Goal: Task Accomplishment & Management: Manage account settings

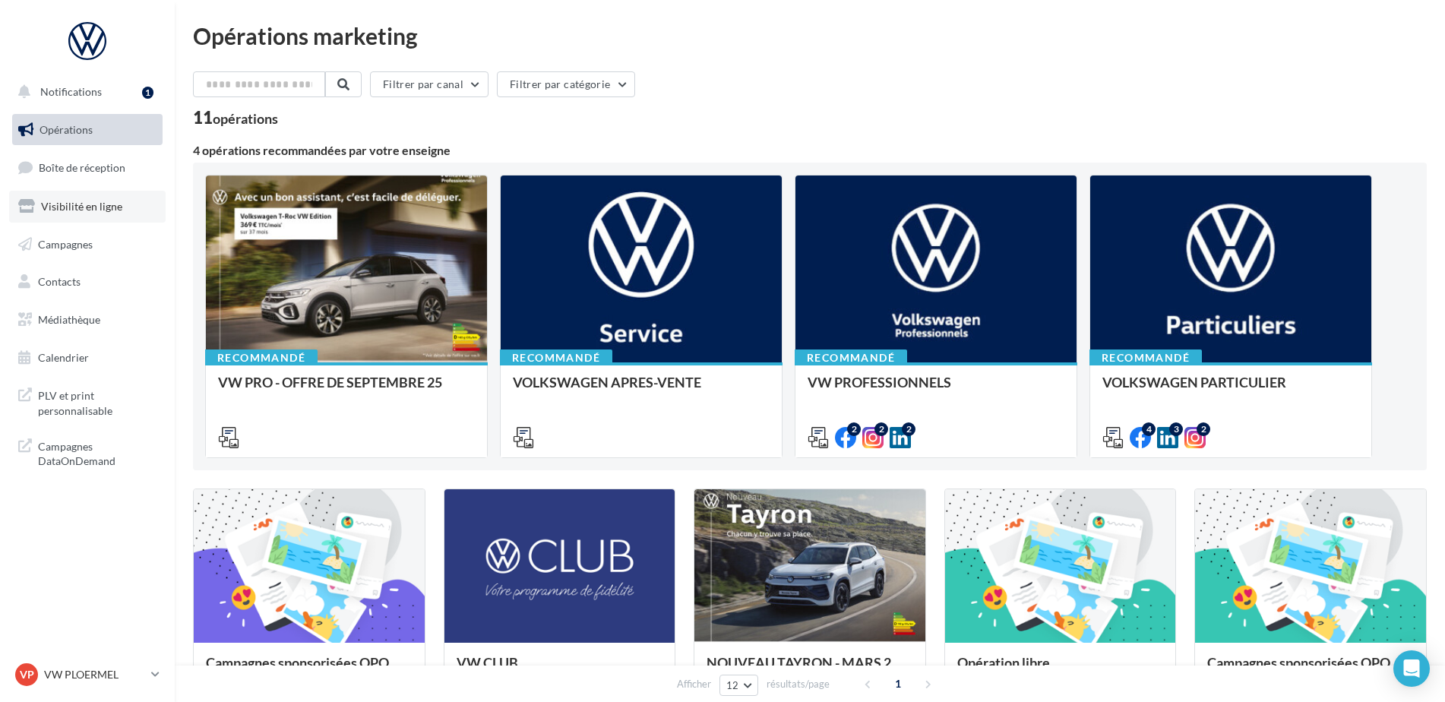
click at [120, 217] on link "Visibilité en ligne" at bounding box center [87, 207] width 156 height 32
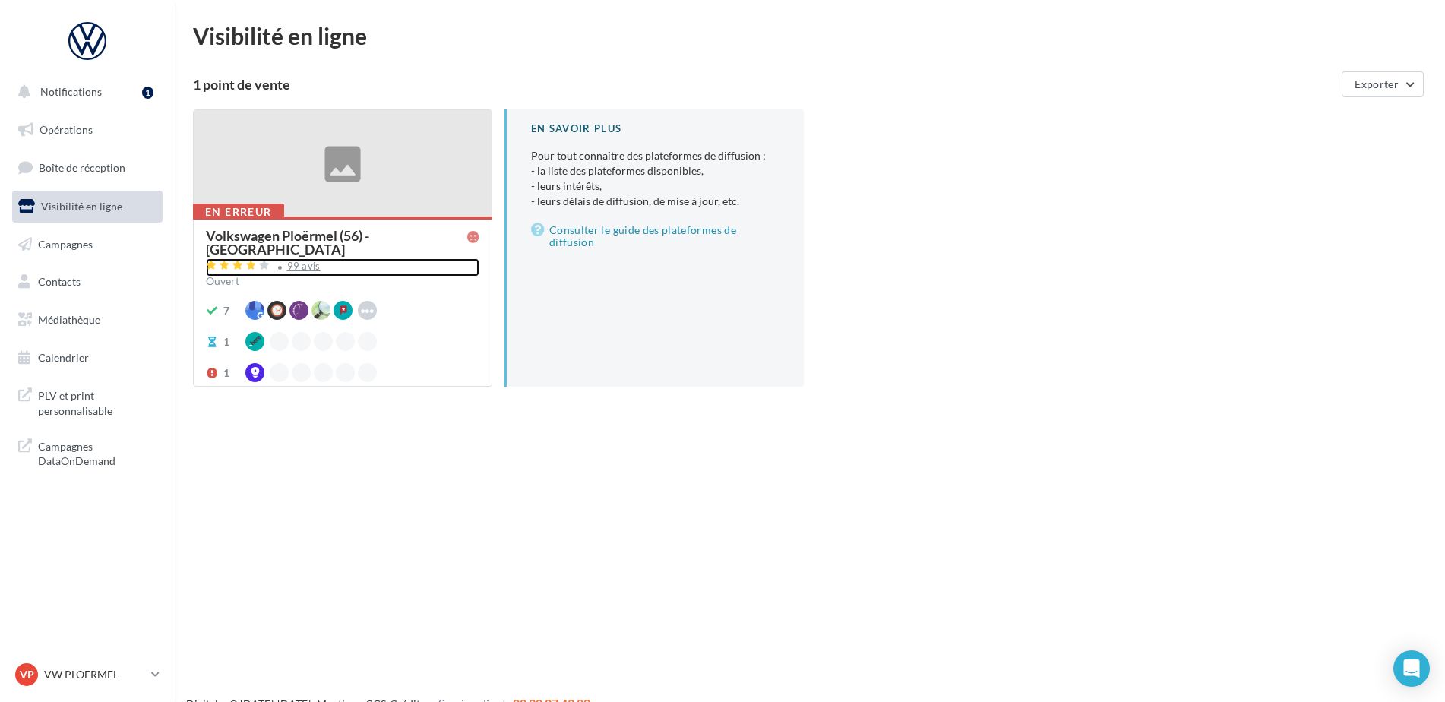
click at [300, 261] on div "99 avis" at bounding box center [303, 266] width 33 height 10
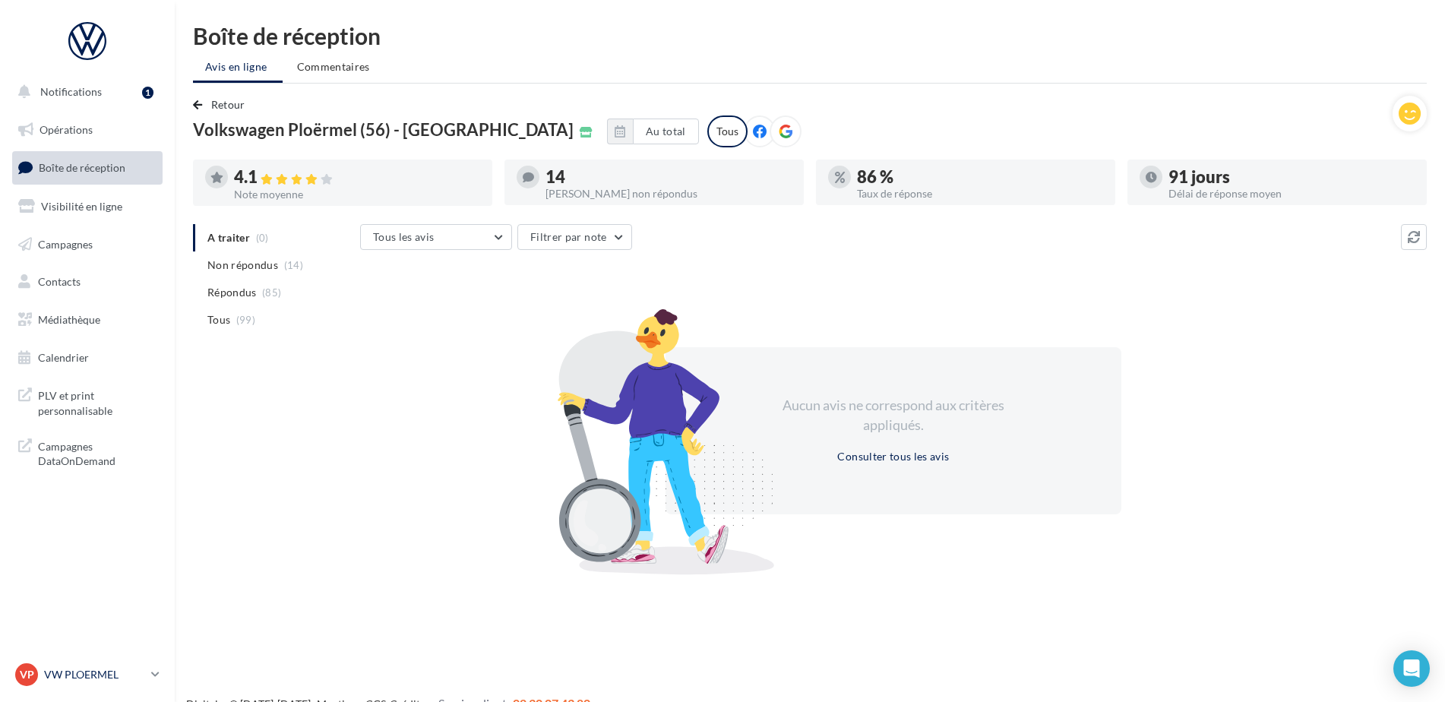
click at [134, 677] on p "VW PLOERMEL" at bounding box center [94, 674] width 101 height 15
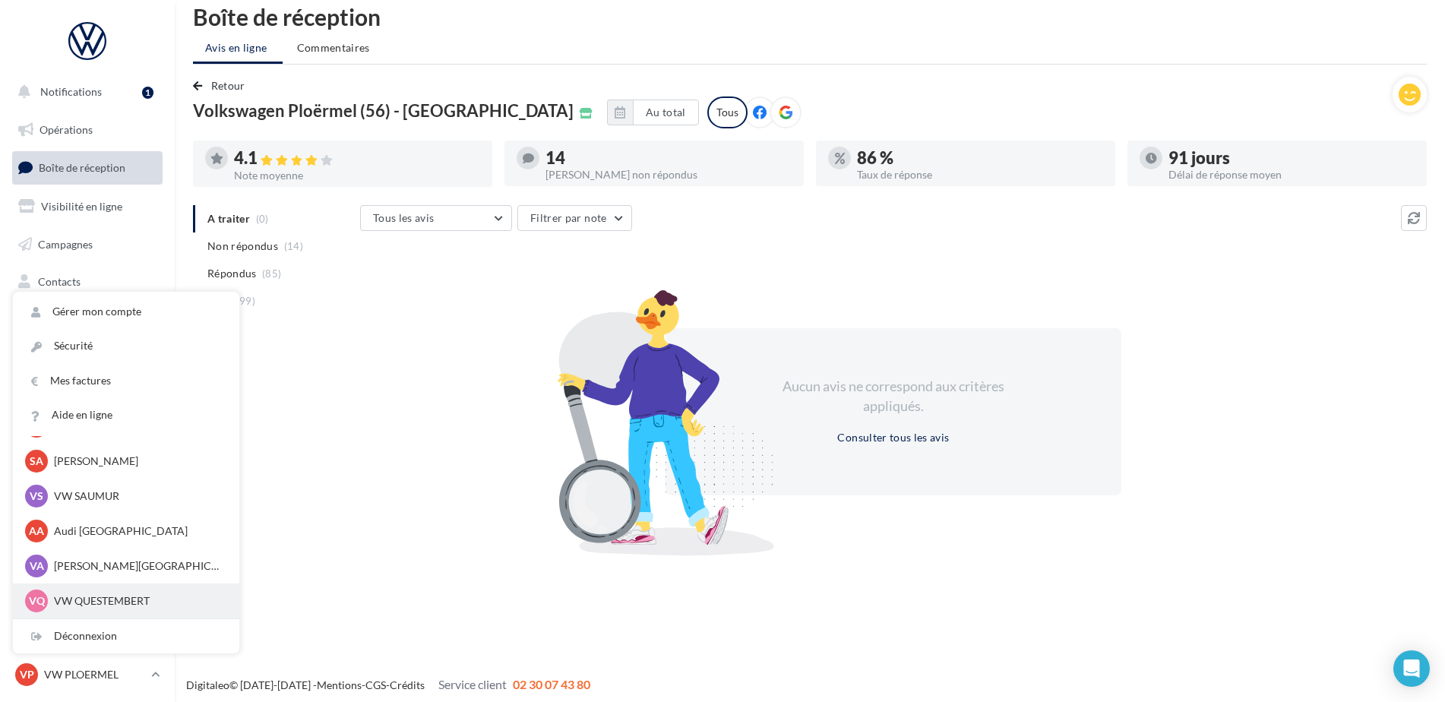
scroll to position [24, 0]
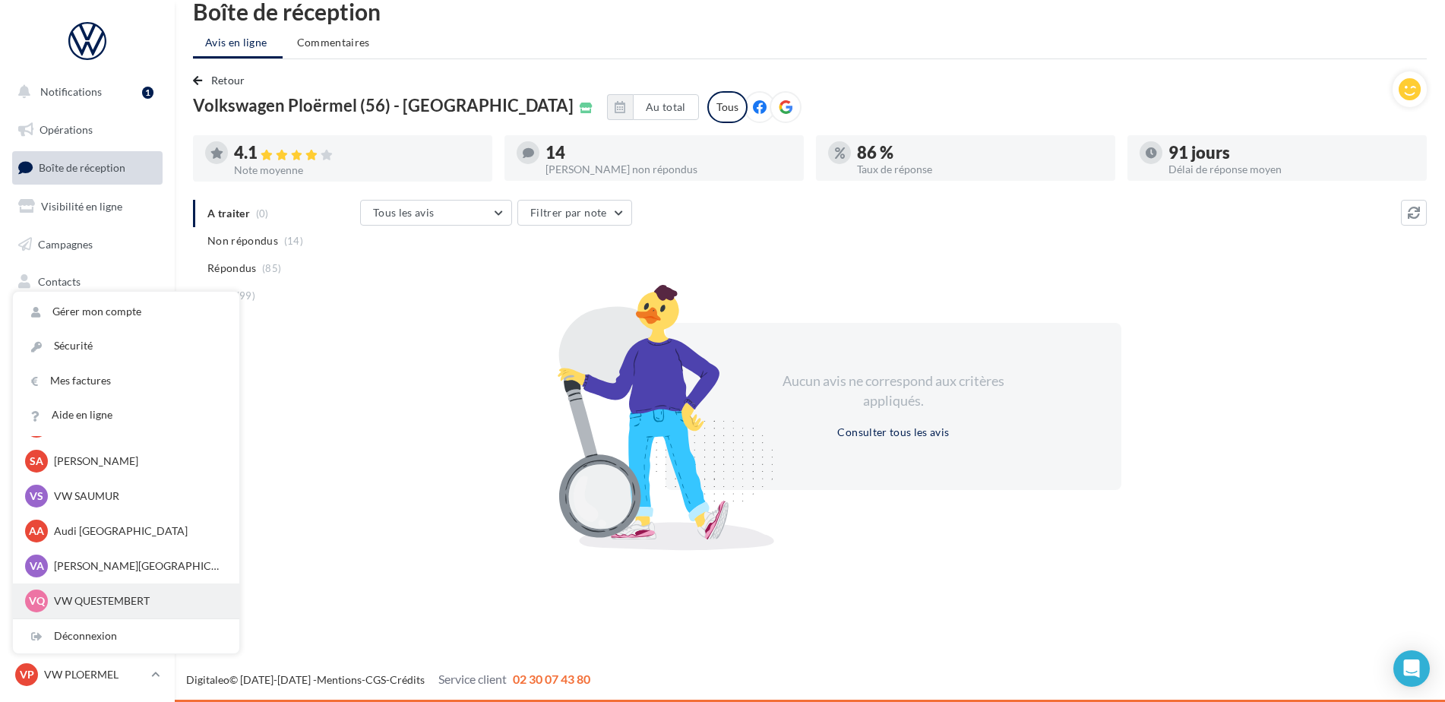
click at [106, 601] on p "VW QUESTEMBERT" at bounding box center [137, 600] width 167 height 15
